Goal: Information Seeking & Learning: Learn about a topic

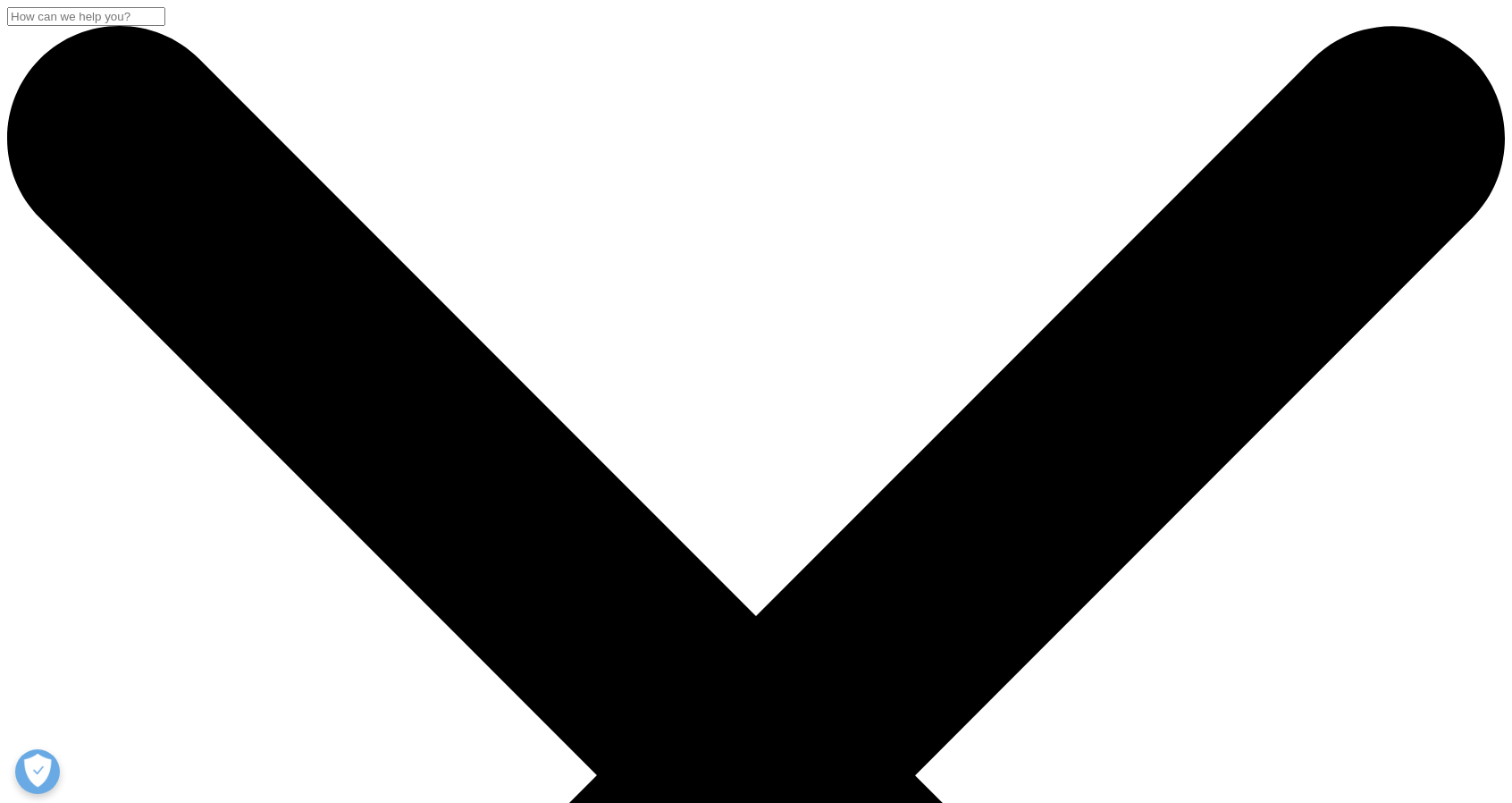
click at [165, 26] on input "Recherche" at bounding box center [86, 16] width 158 height 19
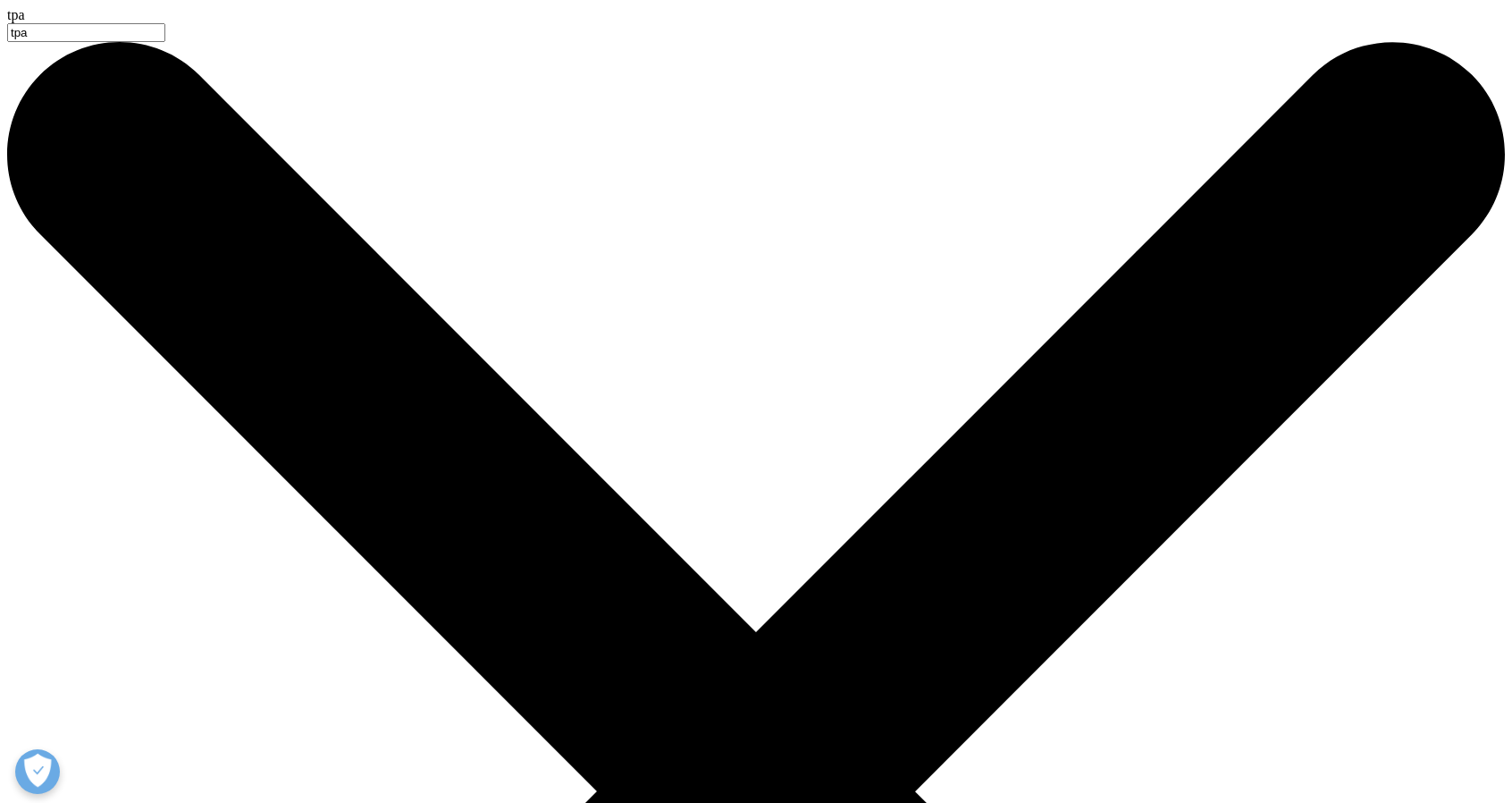
type input "TPA Program for Clients"
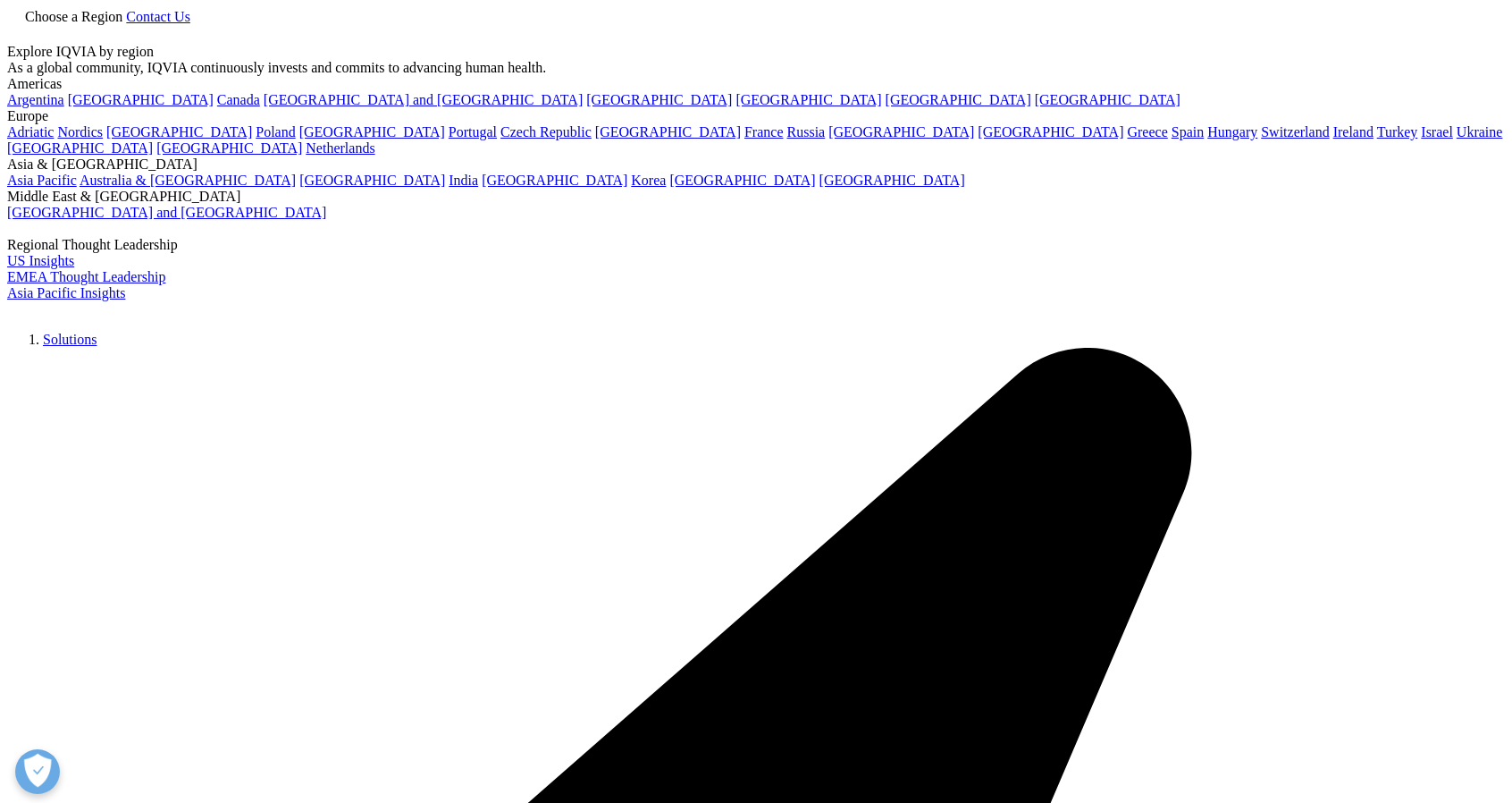
type input "TPA Program for Clients"
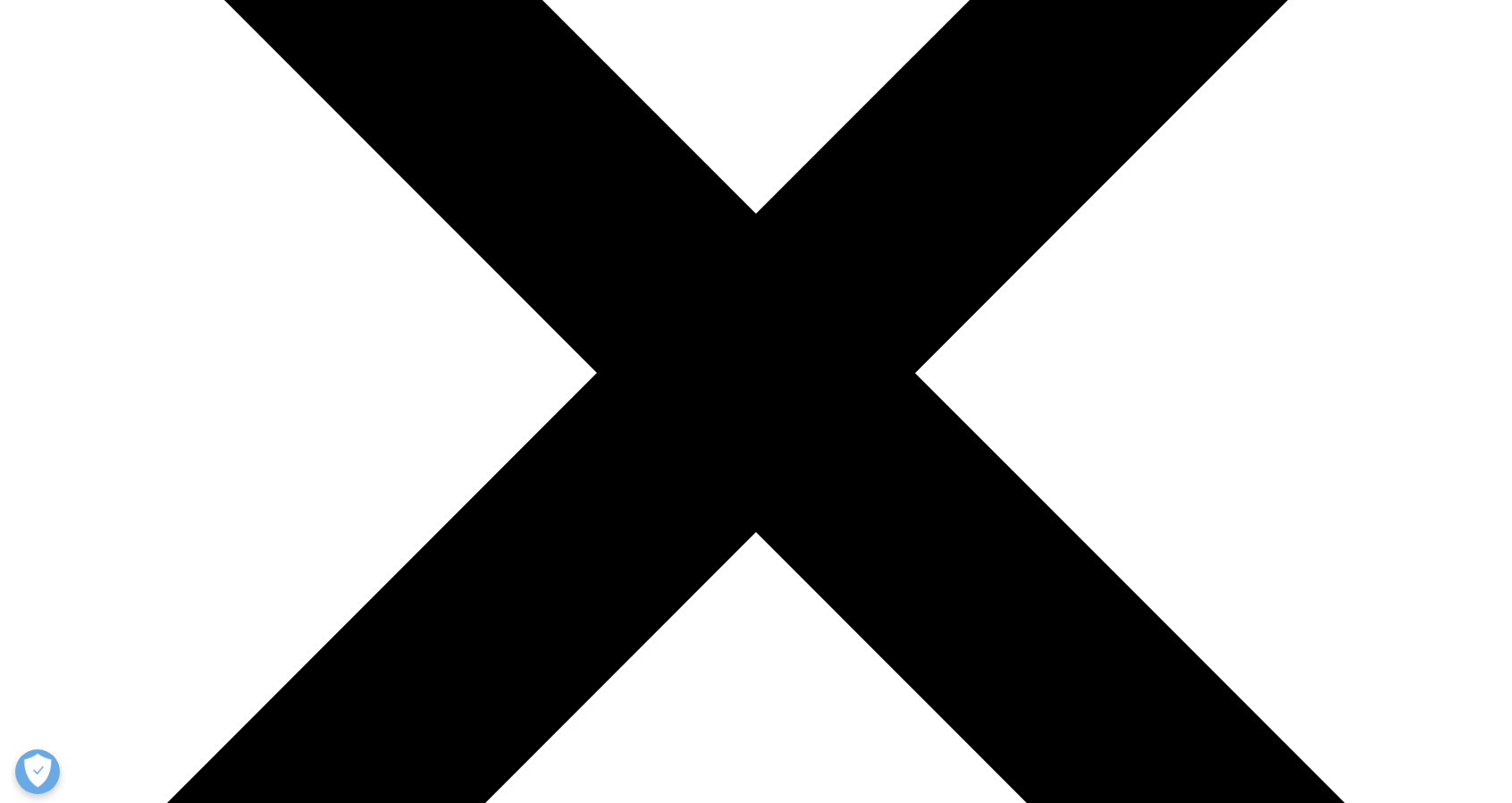
scroll to position [403, 0]
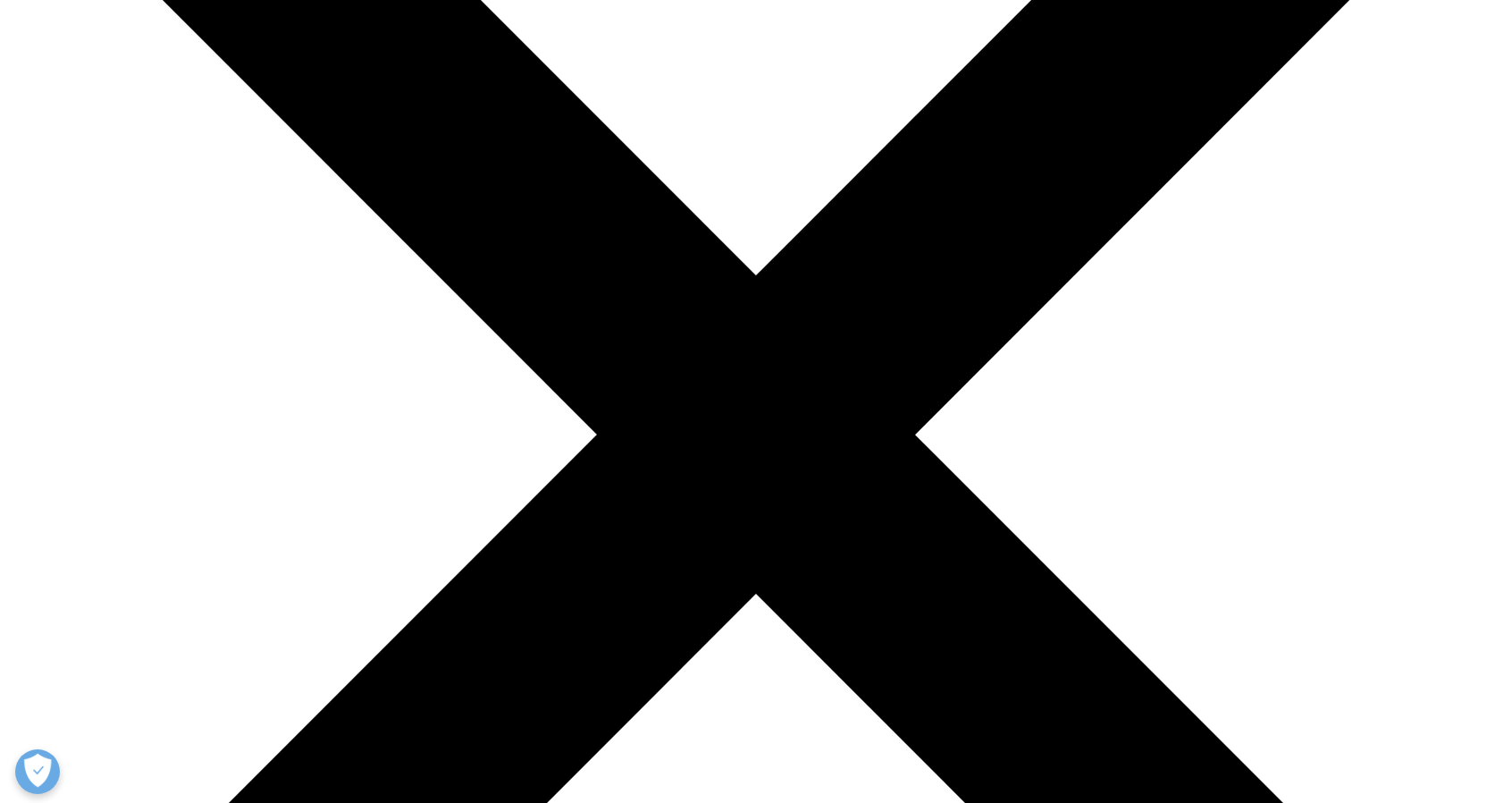
scroll to position [312, 0]
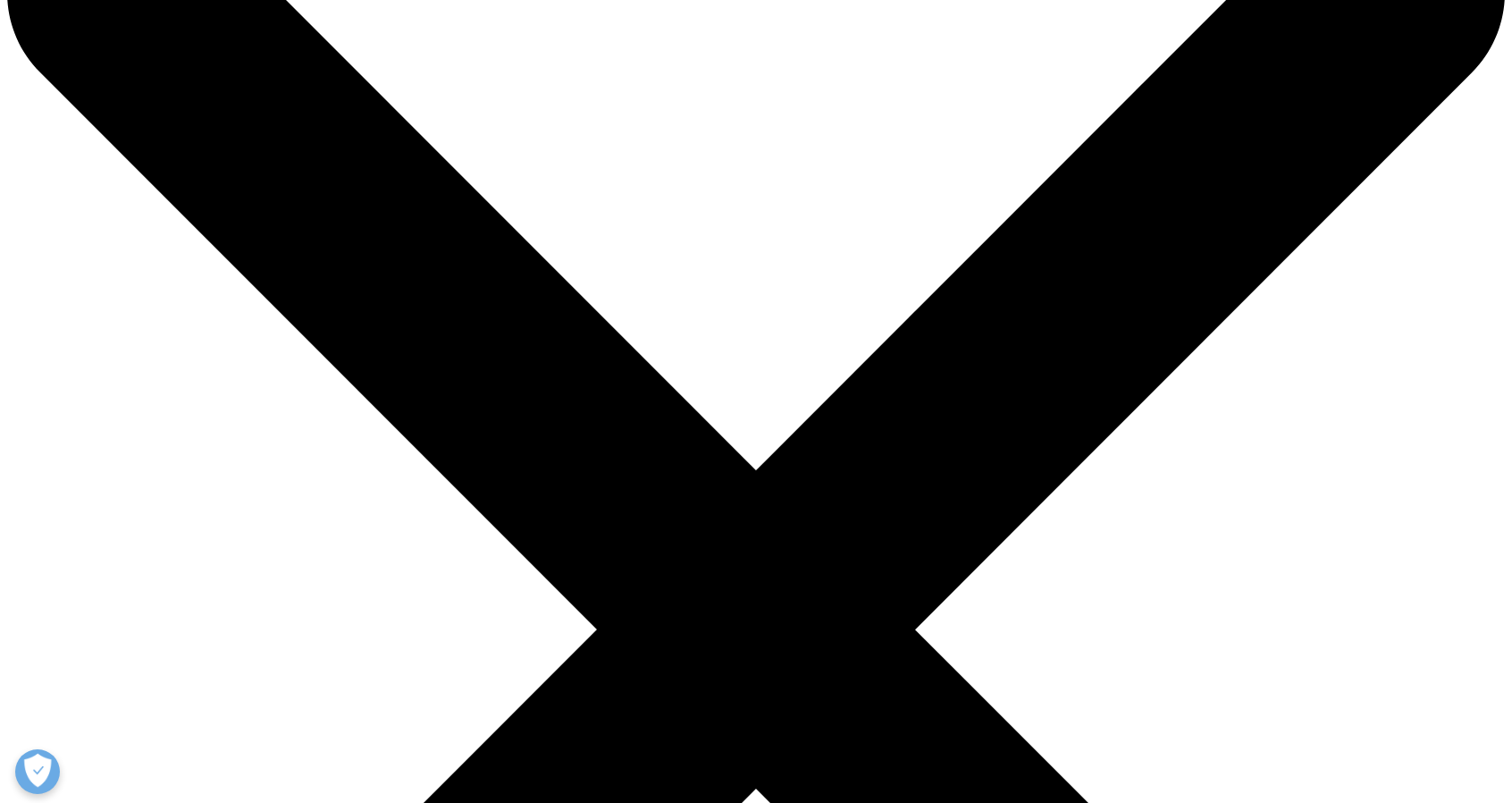
scroll to position [136, 0]
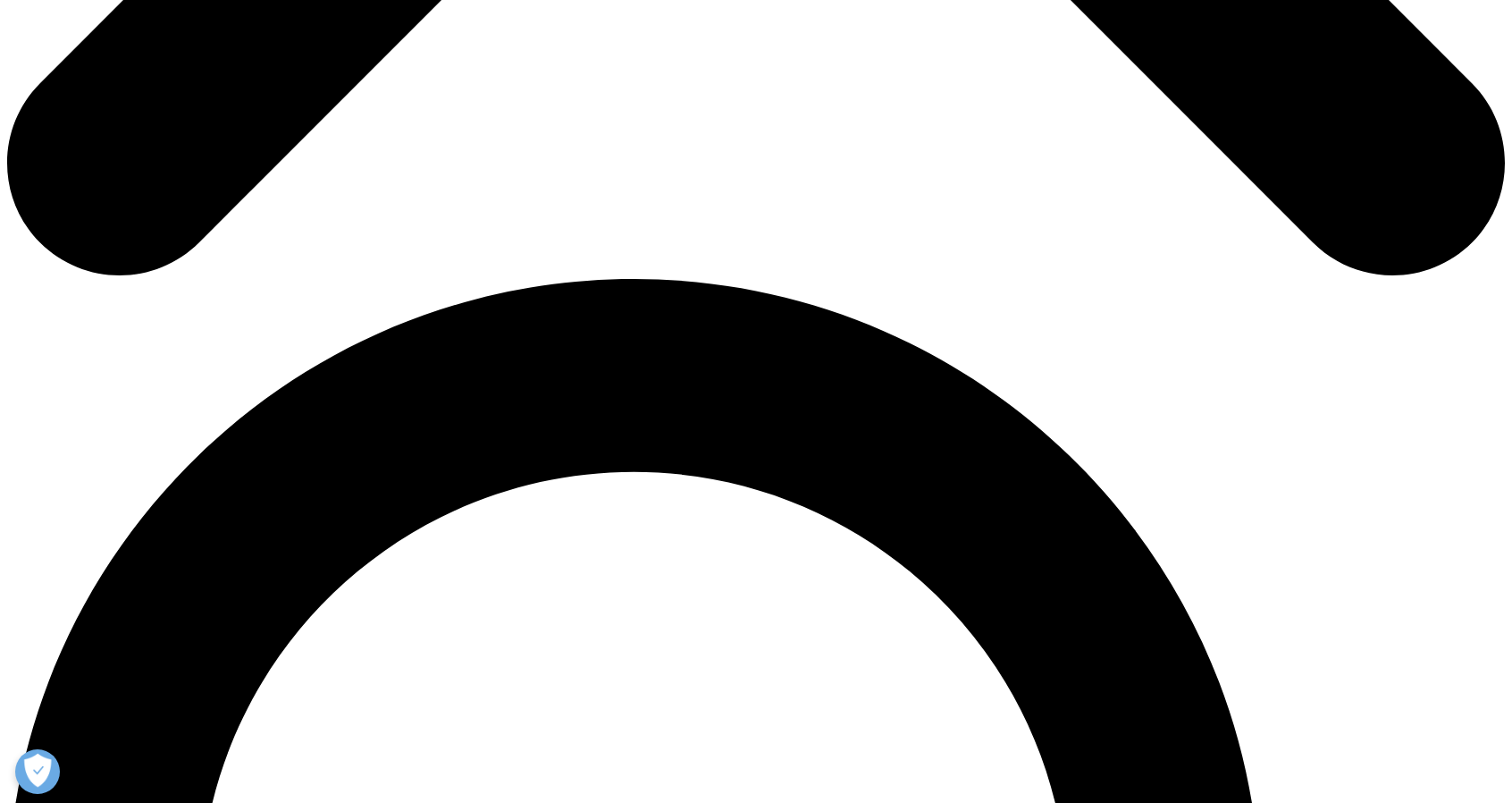
scroll to position [1250, 0]
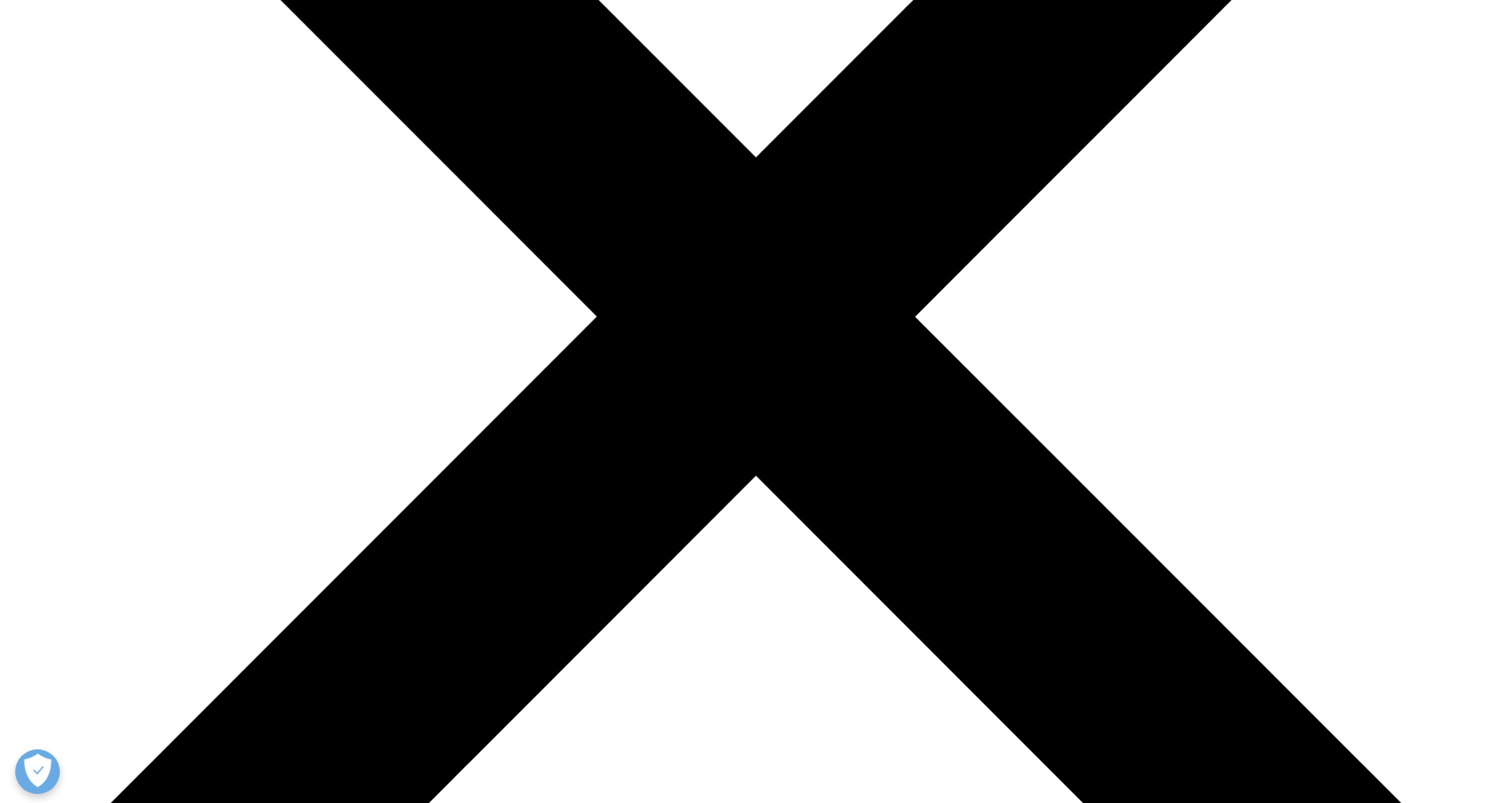
scroll to position [445, 0]
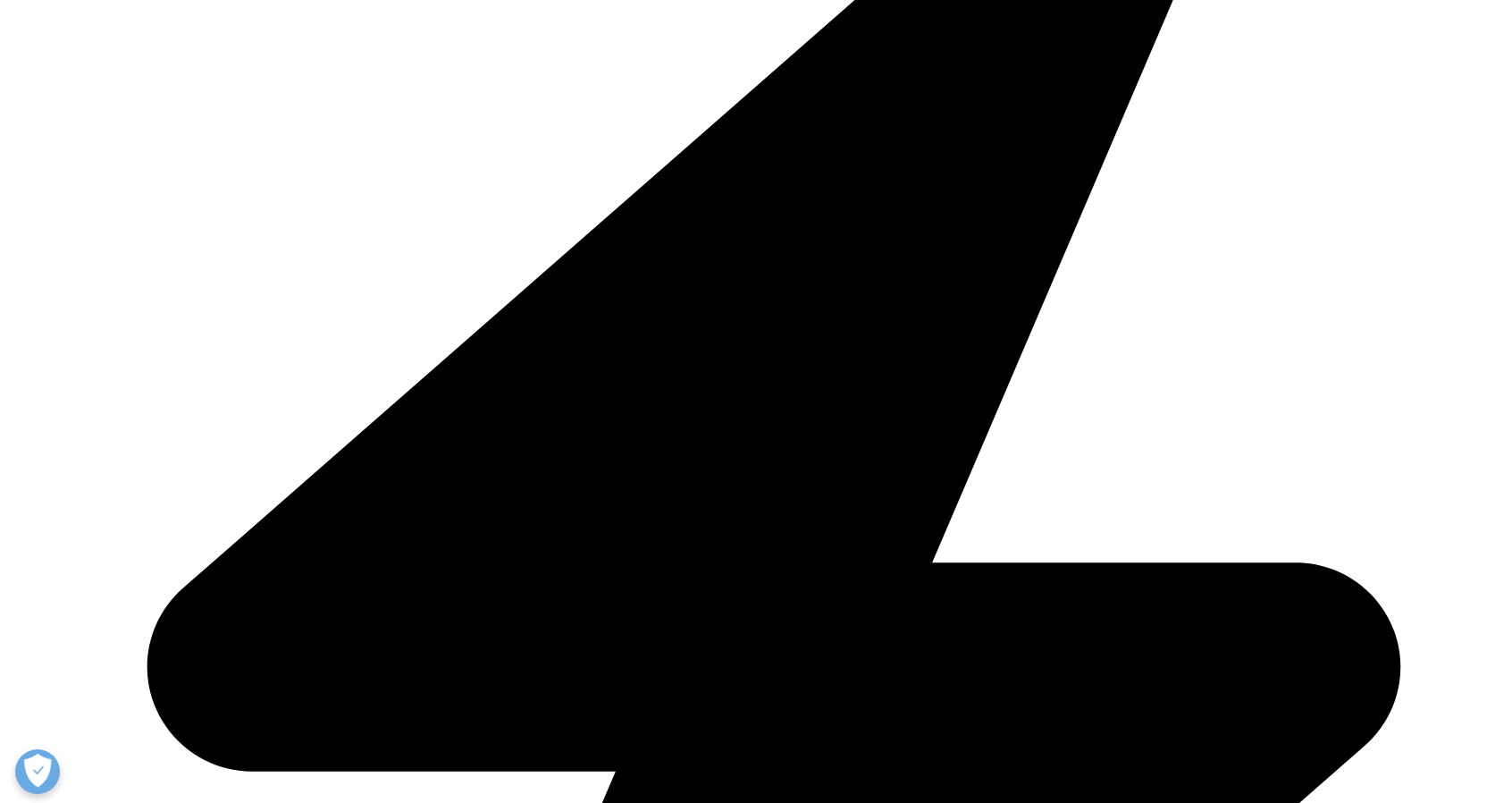
scroll to position [604, 0]
